Goal: Task Accomplishment & Management: Use online tool/utility

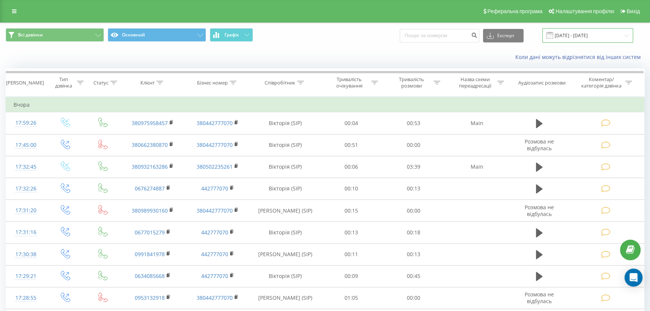
click at [594, 36] on input "[DATE] - [DATE]" at bounding box center [587, 35] width 91 height 15
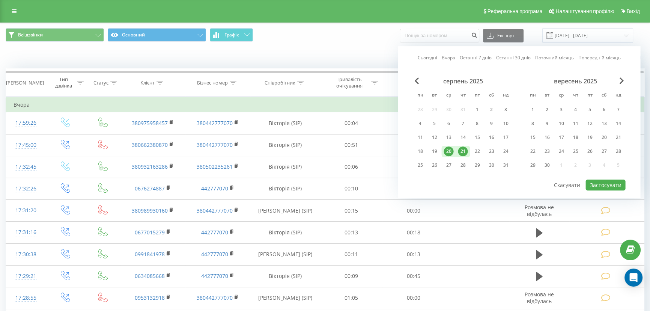
click at [462, 150] on div "21" at bounding box center [463, 151] width 10 height 10
click at [475, 147] on div "22" at bounding box center [477, 151] width 10 height 10
click at [592, 182] on button "Застосувати" at bounding box center [605, 184] width 40 height 11
type input "21.08.2025 - 22.08.2025"
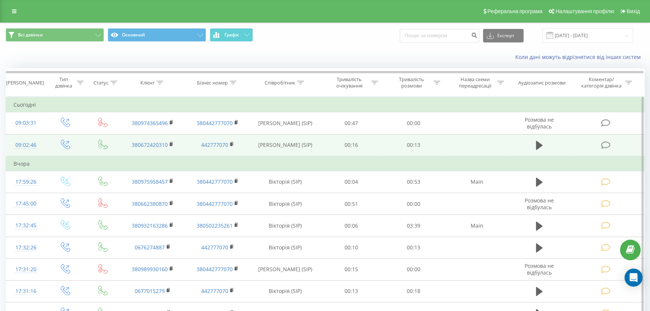
click at [606, 142] on icon at bounding box center [605, 145] width 9 height 8
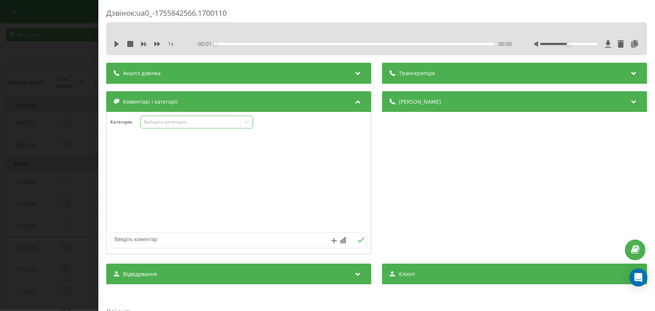
click at [167, 119] on div "Виберіть категорію" at bounding box center [190, 122] width 99 height 7
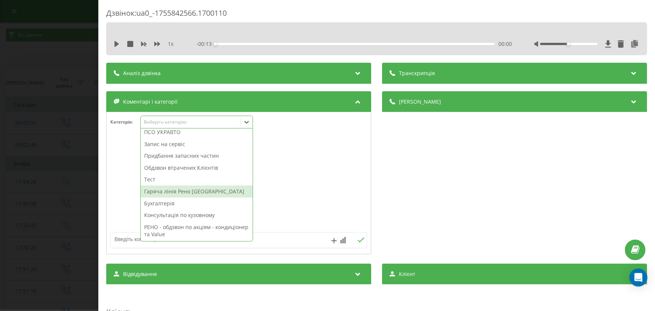
scroll to position [90, 0]
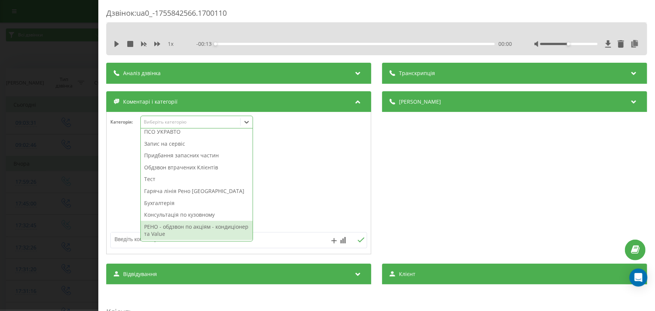
click at [177, 238] on div "РЕНО - обдзвон по акціям - кондиціонер та Value" at bounding box center [197, 230] width 112 height 19
click at [28, 198] on div "Дзвінок : ua0_-1755842566.1700110 1 x - 00:13 00:00 00:00 Транскрипція Для AI-а…" at bounding box center [327, 155] width 655 height 311
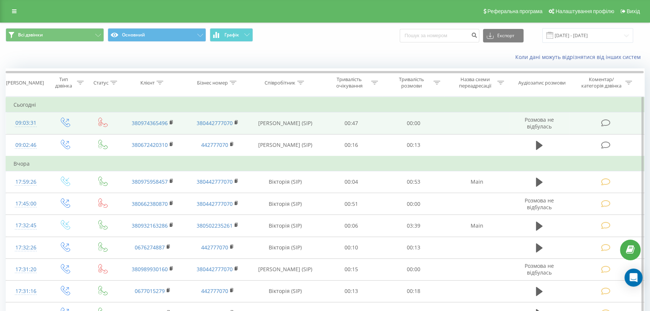
click at [600, 120] on td at bounding box center [606, 123] width 75 height 22
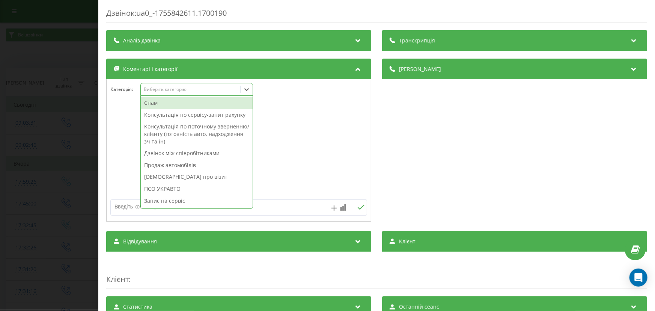
click at [181, 92] on div "Виберіть категорію" at bounding box center [190, 89] width 94 height 6
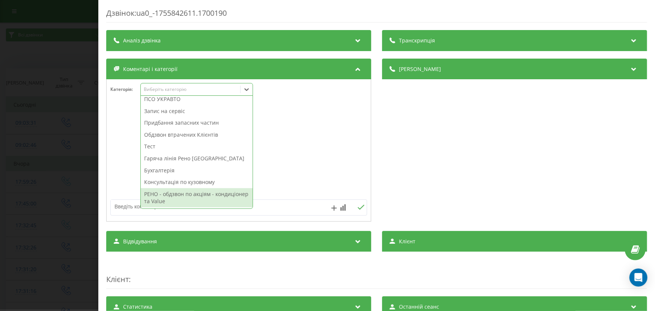
click at [189, 197] on div "РЕНО - обдзвон по акціям - кондиціонер та Value" at bounding box center [197, 197] width 112 height 19
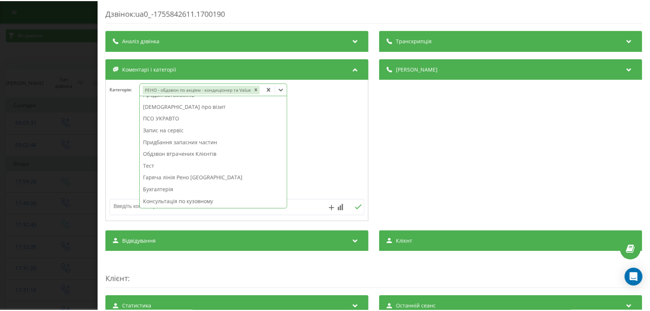
scroll to position [63, 0]
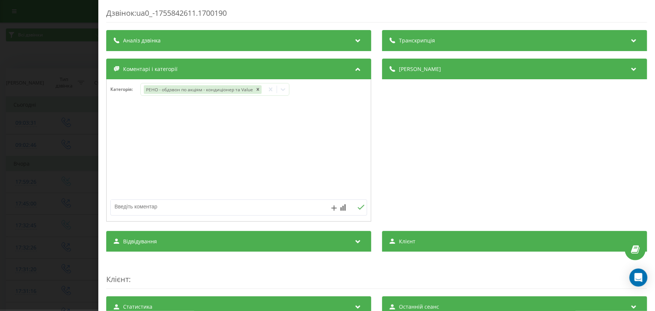
click at [53, 165] on div "Дзвінок : ua0_-1755842611.1700190 Транскрипція Для AI-аналізу майбутніх дзвінкі…" at bounding box center [327, 155] width 655 height 311
